Goal: Task Accomplishment & Management: Complete application form

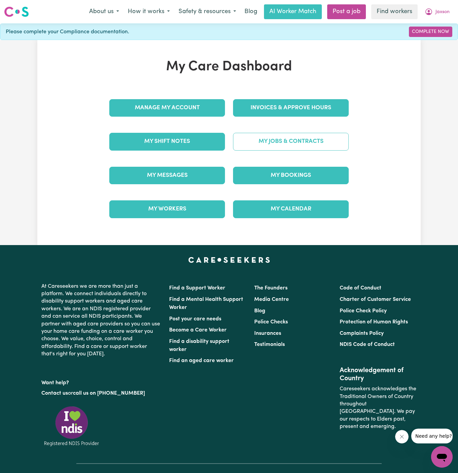
click at [318, 143] on link "My Jobs & Contracts" at bounding box center [291, 141] width 116 height 17
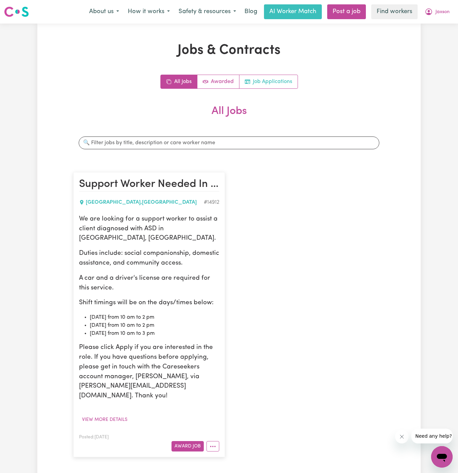
click at [272, 87] on link "Job Applications" at bounding box center [269, 81] width 58 height 13
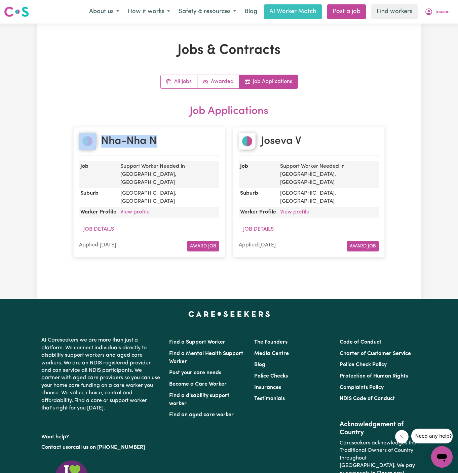
drag, startPoint x: 168, startPoint y: 142, endPoint x: 98, endPoint y: 140, distance: 69.7
click at [98, 140] on div "Nha-Nha N" at bounding box center [149, 144] width 140 height 23
copy h2 "Nha-Nha N"
click at [140, 210] on link "View profile" at bounding box center [134, 212] width 29 height 5
click at [441, 15] on span "Jaxson" at bounding box center [443, 11] width 14 height 7
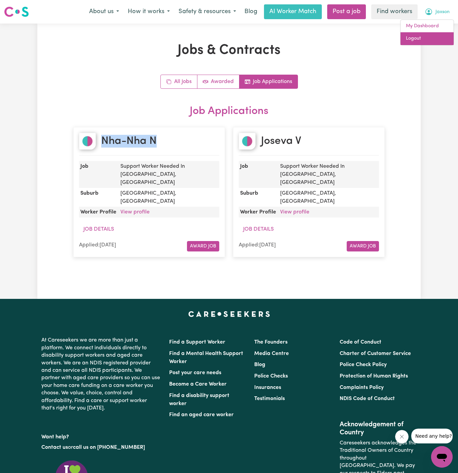
click at [438, 41] on link "Logout" at bounding box center [427, 38] width 53 height 13
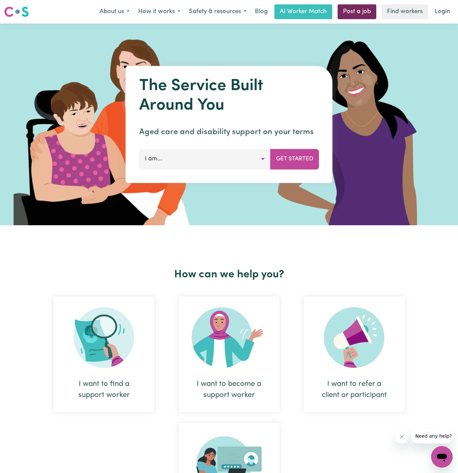
click at [363, 13] on link "Post a job" at bounding box center [357, 11] width 39 height 15
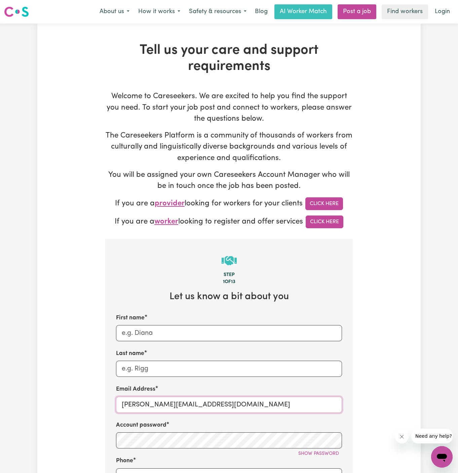
drag, startPoint x: 138, startPoint y: 405, endPoint x: 321, endPoint y: 403, distance: 182.4
click at [321, 403] on input "dyan@careseekers.com.au" at bounding box center [229, 405] width 226 height 16
click at [377, 378] on div "Tell us your care and support requirements Welcome to Careseekers. We are excit…" at bounding box center [229, 406] width 384 height 728
click at [220, 410] on input "dyan@careseekers.com.au" at bounding box center [229, 405] width 226 height 16
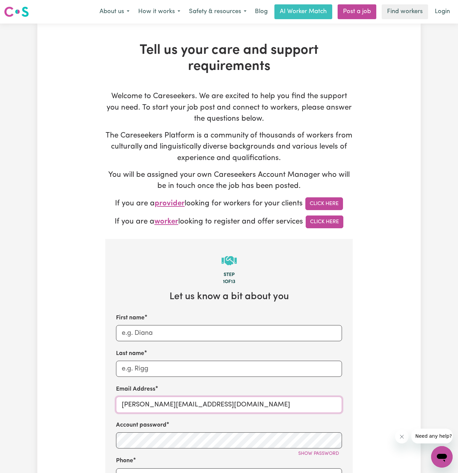
click at [220, 410] on input "dyan@careseekers.com.au" at bounding box center [229, 405] width 226 height 16
paste input "ClientAdelaide1DMC"
type input "ClientAdelaide1DMC@careseekers.com.au"
click at [186, 427] on div "Account password Show password" at bounding box center [229, 435] width 226 height 28
drag, startPoint x: 170, startPoint y: 405, endPoint x: 73, endPoint y: 405, distance: 96.9
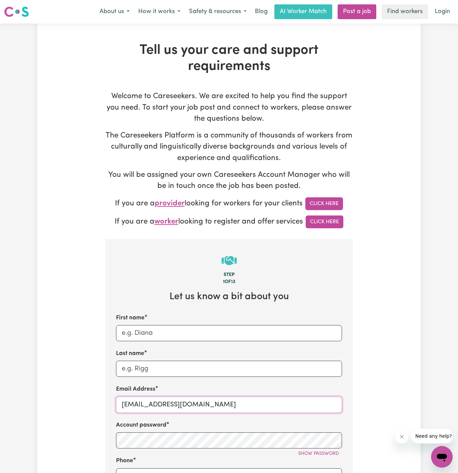
click at [73, 405] on div "Tell us your care and support requirements Welcome to Careseekers. We are excit…" at bounding box center [229, 406] width 384 height 728
click at [142, 327] on input "First name" at bounding box center [229, 333] width 226 height 16
paste input "ClientAdelaide1"
click at [138, 331] on input "ClientAdelaide1" at bounding box center [229, 333] width 226 height 16
type input "Client Adelaide1"
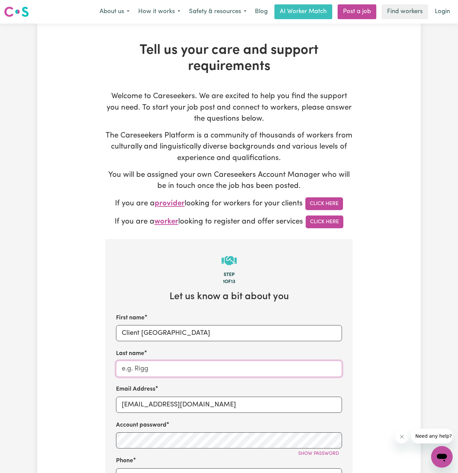
click at [164, 368] on input "Last name" at bounding box center [229, 369] width 226 height 16
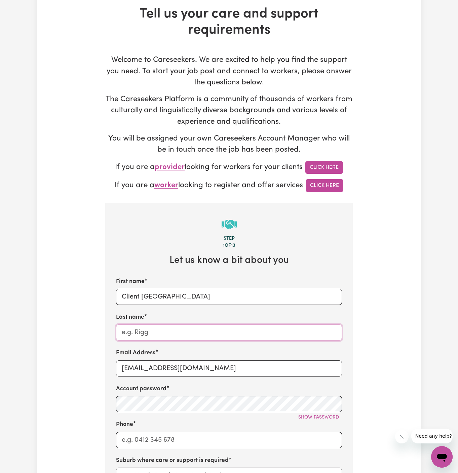
click at [219, 333] on input "Last name" at bounding box center [229, 333] width 226 height 16
paste input "DMC Support"
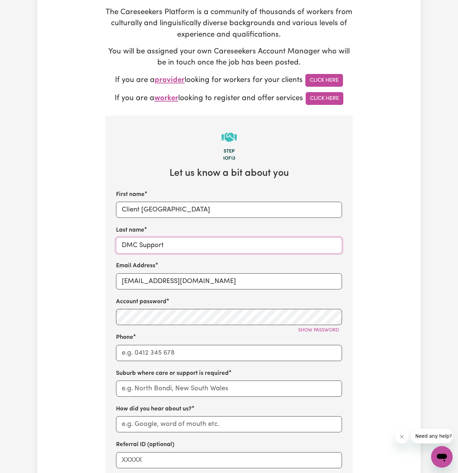
scroll to position [131, 0]
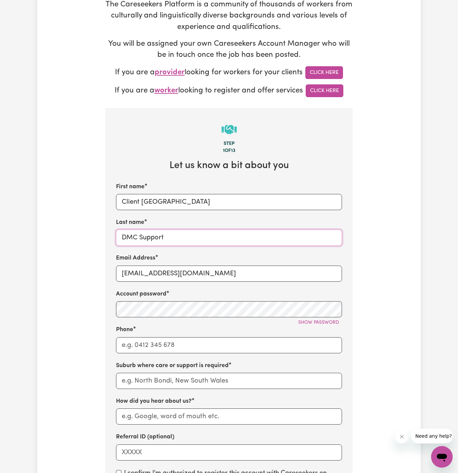
type input "DMC Support"
click at [167, 357] on div "First name Client Adelaide1 Last name DMC Support Email Address ClientAdelaide1…" at bounding box center [229, 322] width 226 height 278
click at [170, 357] on div "First name Client Adelaide1 Last name DMC Support Email Address ClientAdelaide1…" at bounding box center [229, 322] width 226 height 278
click at [202, 342] on input "Phone" at bounding box center [229, 345] width 226 height 16
type input "1300765465"
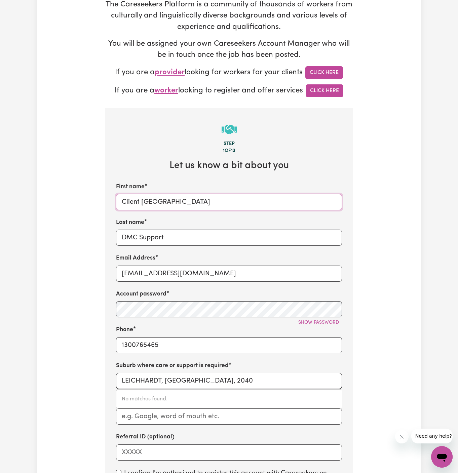
click at [160, 205] on input "Client Adelaide1" at bounding box center [229, 202] width 226 height 16
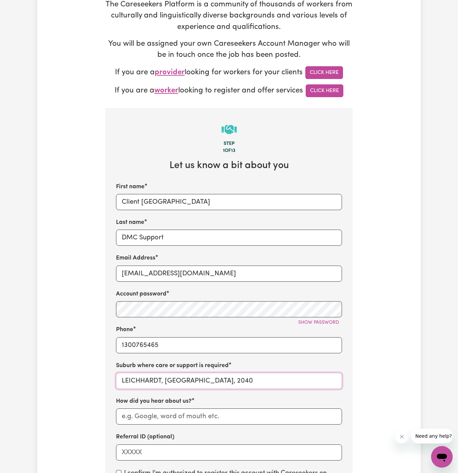
click at [172, 379] on input "LEICHHARDT, New South Wales, 2040" at bounding box center [229, 381] width 226 height 16
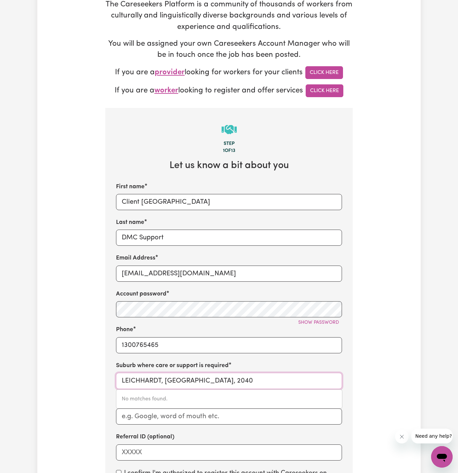
click at [172, 379] on input "LEICHHARDT, New South Wales, 2040" at bounding box center [229, 381] width 226 height 16
paste input "Adelaide1"
type input "Adelaide"
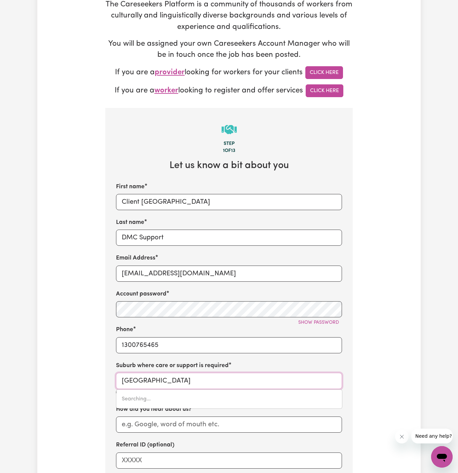
type input "Adelaide, South Australia, 5000"
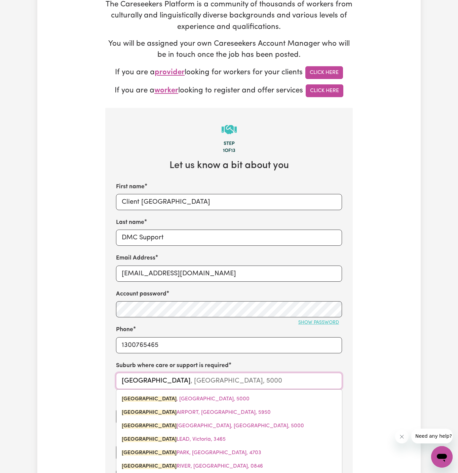
type input "Adelaide"
click at [342, 319] on button "Show password" at bounding box center [318, 323] width 47 height 10
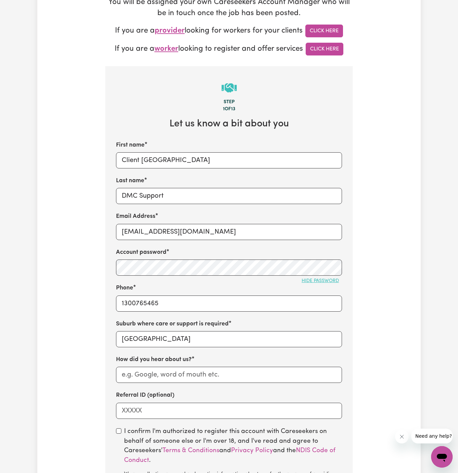
scroll to position [199, 0]
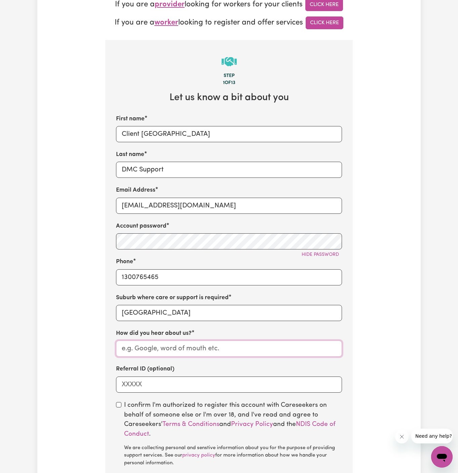
click at [207, 344] on input "How did you hear about us?" at bounding box center [229, 349] width 226 height 16
drag, startPoint x: 172, startPoint y: 172, endPoint x: 108, endPoint y: 172, distance: 64.6
click at [108, 172] on section "Step 1 of 13 Let us know a bit about you First name Client Adelaide1 Last name …" at bounding box center [229, 293] width 248 height 506
click at [147, 347] on input "How did you hear about us?" at bounding box center [229, 349] width 226 height 16
paste input "DMC Support"
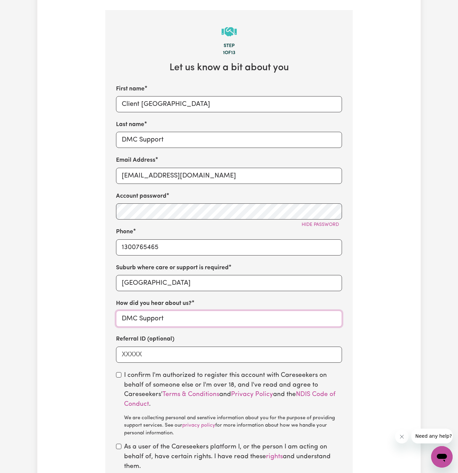
scroll to position [244, 0]
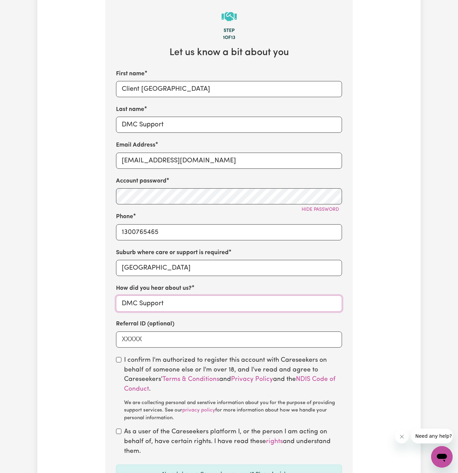
type input "DMC Support"
click at [117, 361] on input "checkbox" at bounding box center [118, 359] width 5 height 5
checkbox input "true"
click at [120, 430] on input "checkbox" at bounding box center [118, 431] width 5 height 5
checkbox input "true"
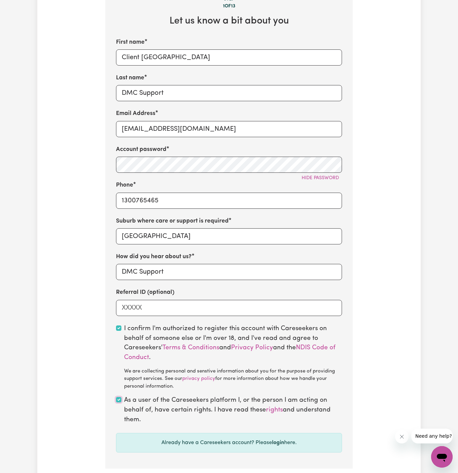
scroll to position [305, 0]
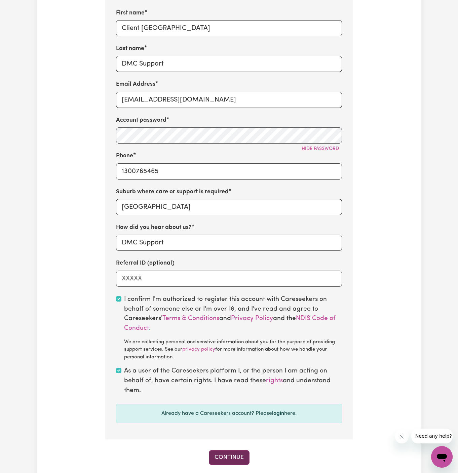
click at [239, 453] on button "Continue" at bounding box center [229, 458] width 41 height 15
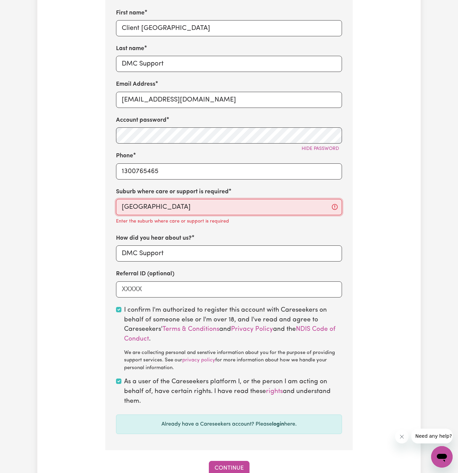
type input "Adelaide, South Australia, 5000"
click at [177, 202] on input "Adelaide" at bounding box center [229, 207] width 226 height 16
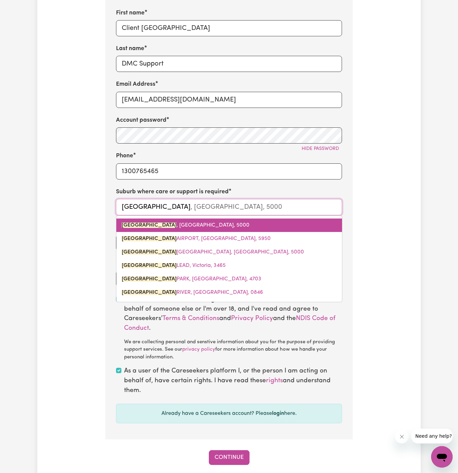
click at [188, 220] on link "ADELAIDE , South Australia, 5000" at bounding box center [229, 225] width 226 height 13
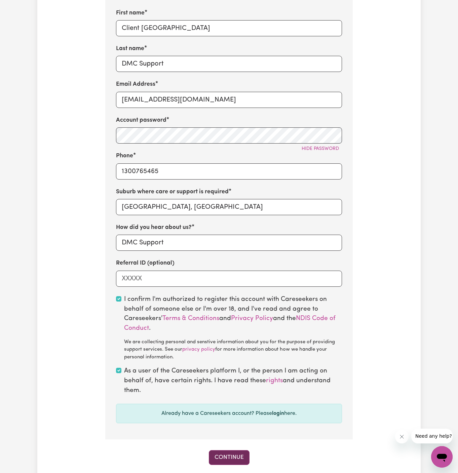
click at [235, 461] on button "Continue" at bounding box center [229, 458] width 41 height 15
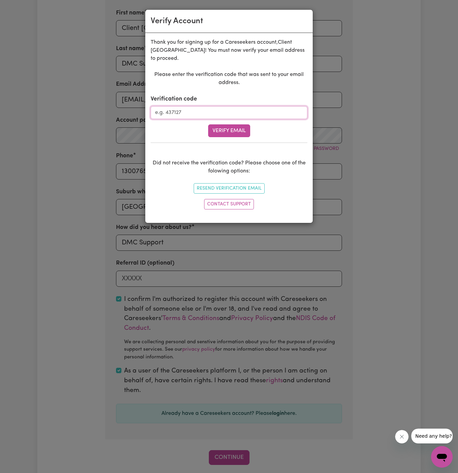
click at [212, 106] on input "Verification code" at bounding box center [229, 112] width 157 height 13
paste input "926618"
type input "926618"
click at [246, 126] on button "Verify Email" at bounding box center [229, 130] width 42 height 13
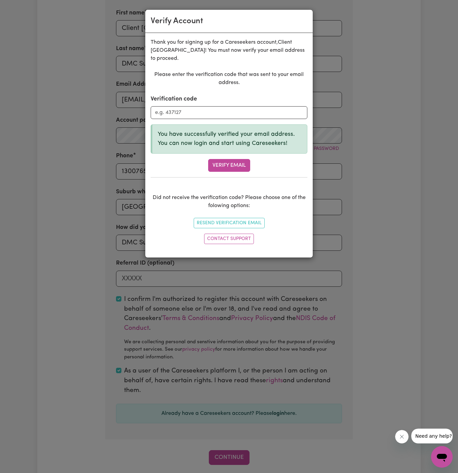
drag, startPoint x: 338, startPoint y: 131, endPoint x: 393, endPoint y: 183, distance: 76.2
click at [393, 183] on div "Verify Account Thank you for signing up for a Careseekers account, Client Adela…" at bounding box center [229, 236] width 458 height 473
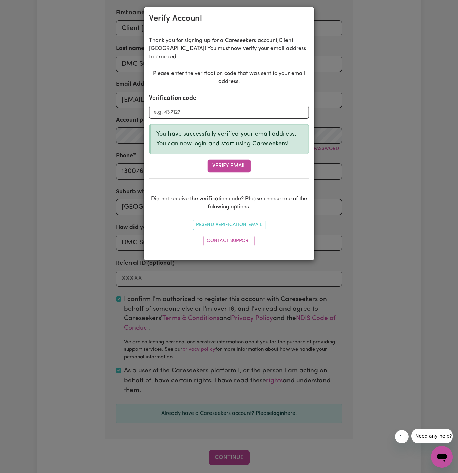
click at [393, 183] on div "Verify Account Thank you for signing up for a Careseekers account, Client Adela…" at bounding box center [229, 236] width 458 height 473
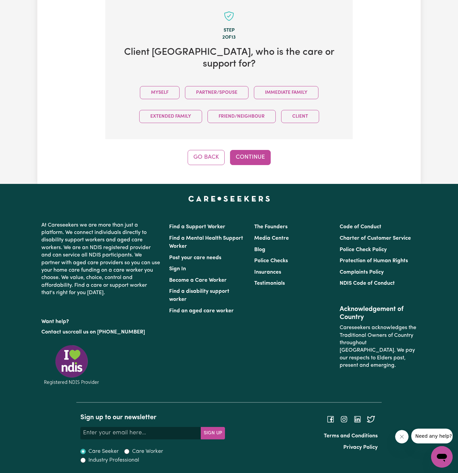
scroll to position [231, 0]
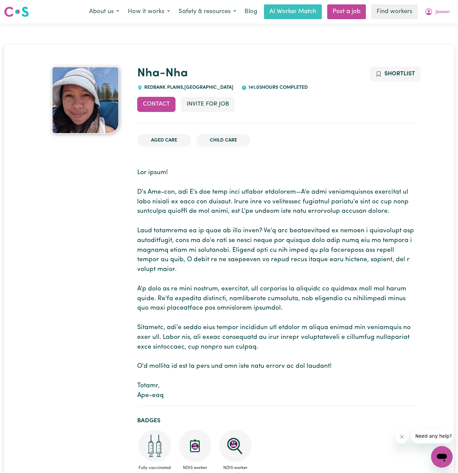
click at [156, 88] on span "[GEOGRAPHIC_DATA] , [GEOGRAPHIC_DATA]" at bounding box center [188, 87] width 91 height 5
copy span "REDBANK"
